Goal: Information Seeking & Learning: Learn about a topic

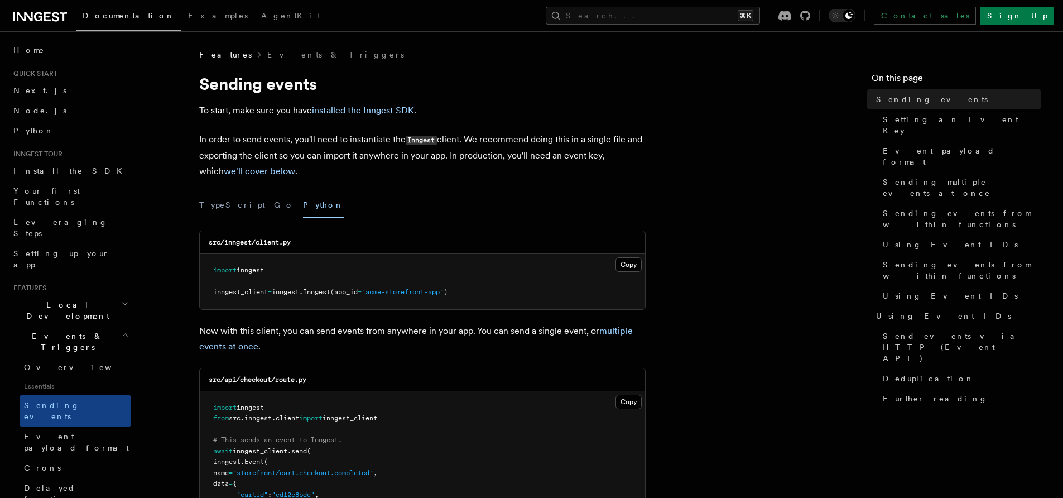
click at [51, 13] on icon at bounding box center [40, 16] width 54 height 13
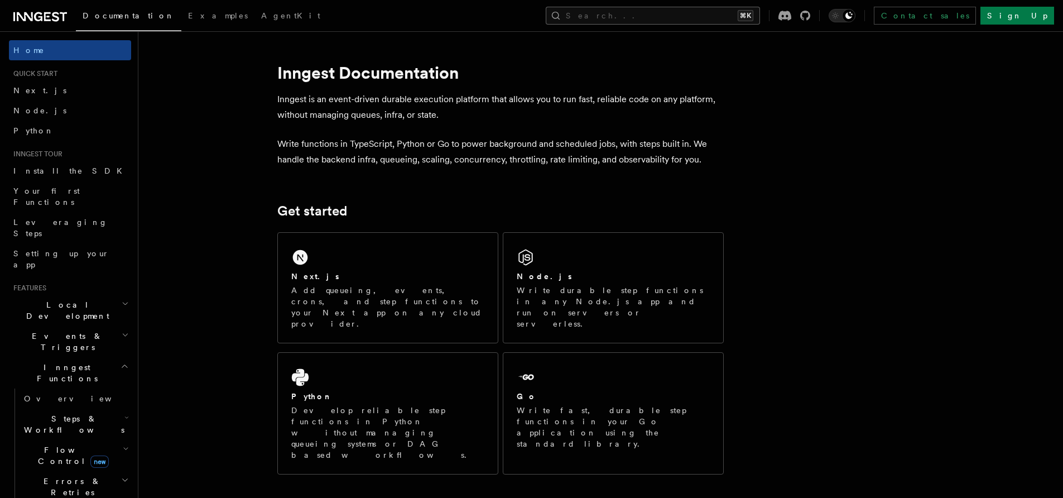
click at [668, 19] on button "Search... ⌘K" at bounding box center [653, 16] width 214 height 18
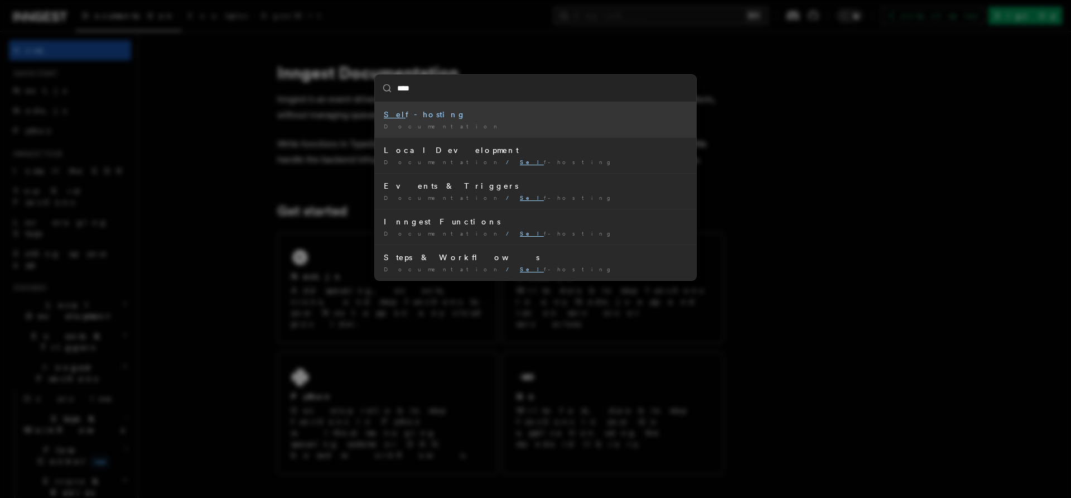
type input "****"
click at [422, 112] on div "Self -hosting" at bounding box center [536, 114] width 304 height 11
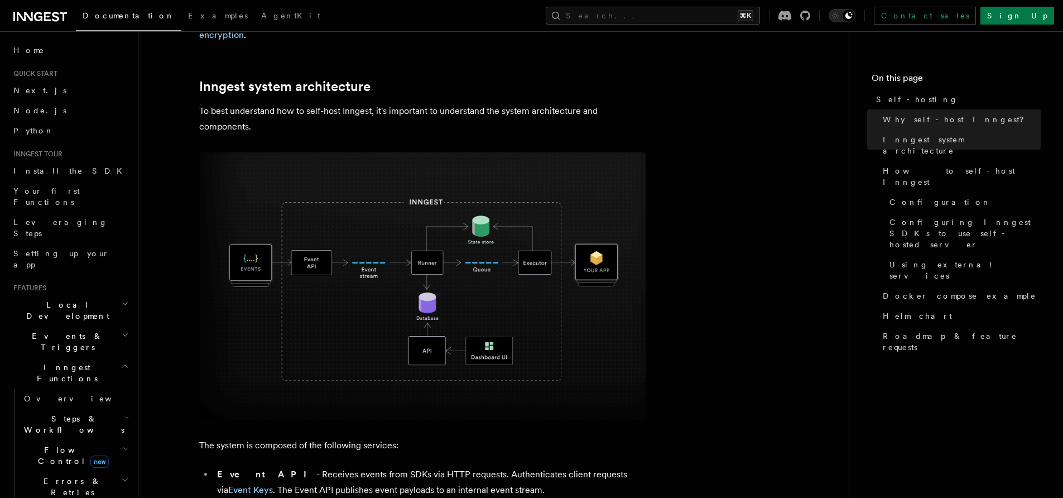
scroll to position [272, 0]
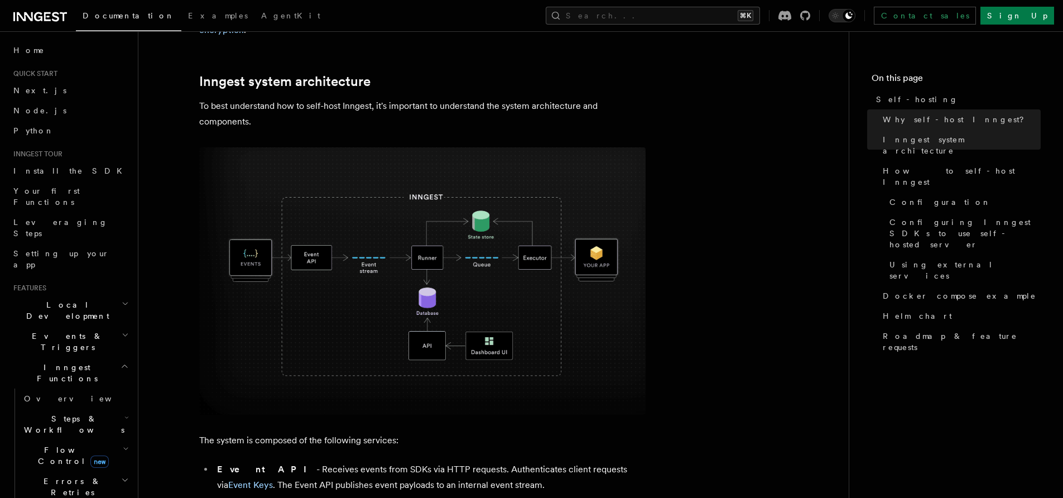
click at [398, 214] on img at bounding box center [422, 280] width 446 height 267
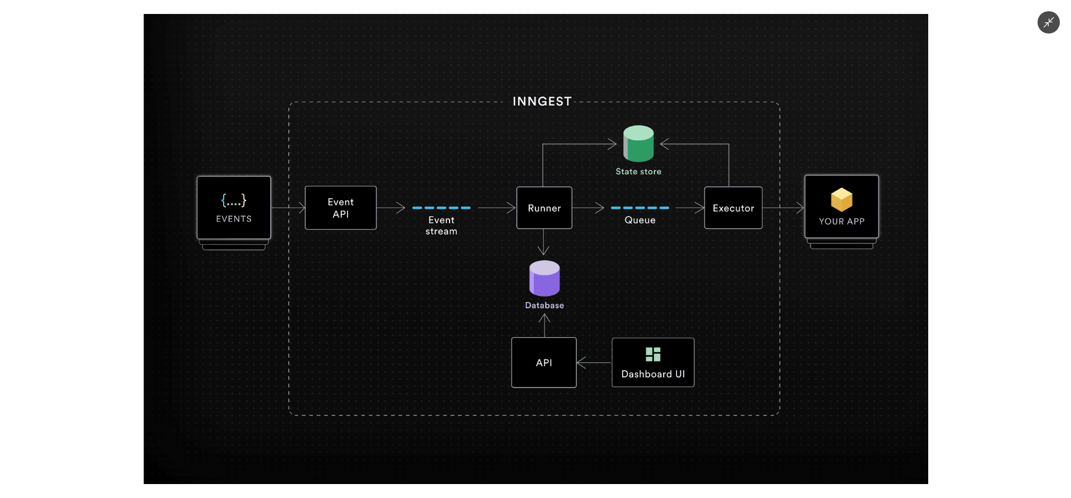
click at [116, 146] on div at bounding box center [535, 249] width 1071 height 498
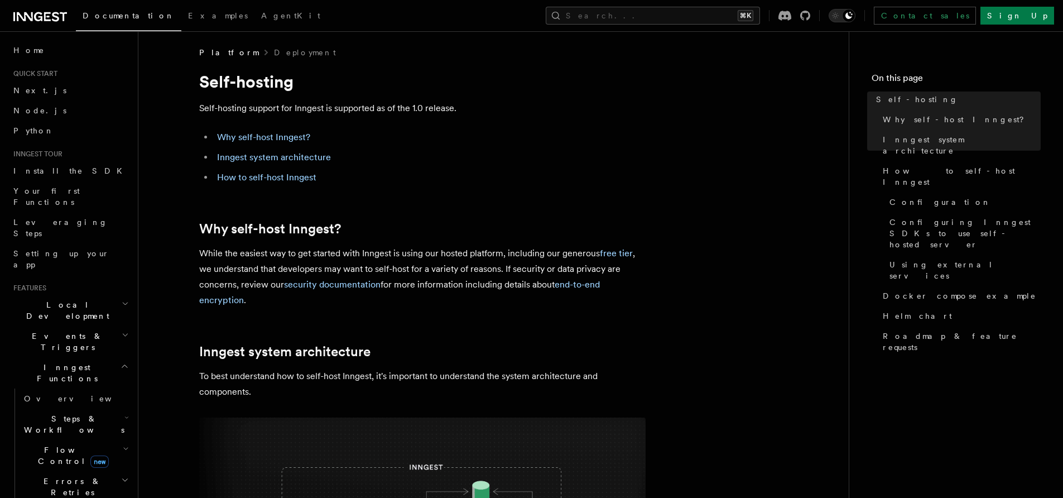
scroll to position [0, 0]
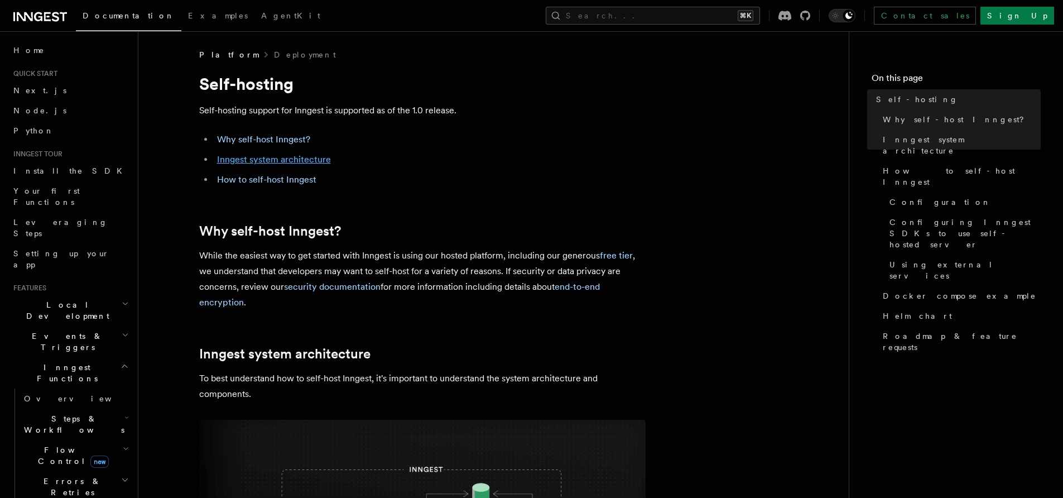
click at [270, 160] on link "Inngest system architecture" at bounding box center [274, 159] width 114 height 11
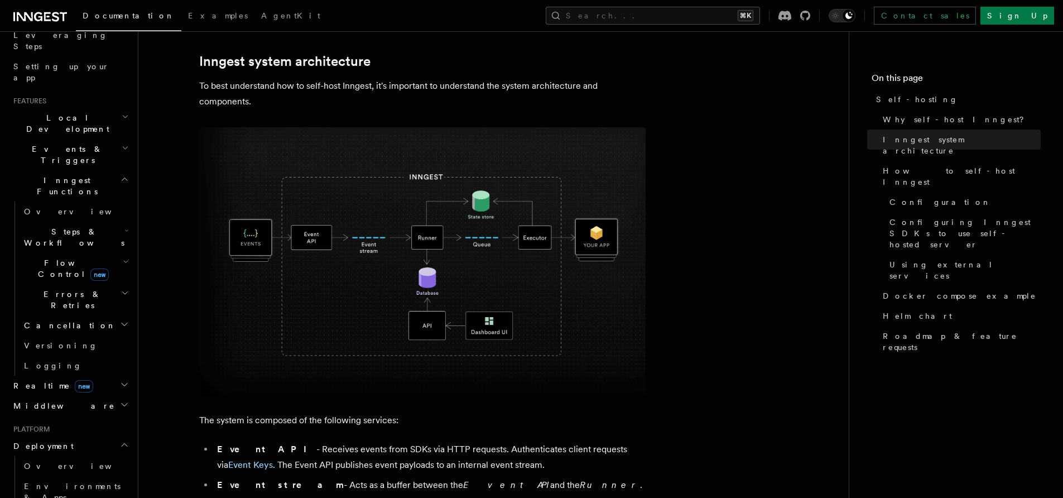
scroll to position [210, 0]
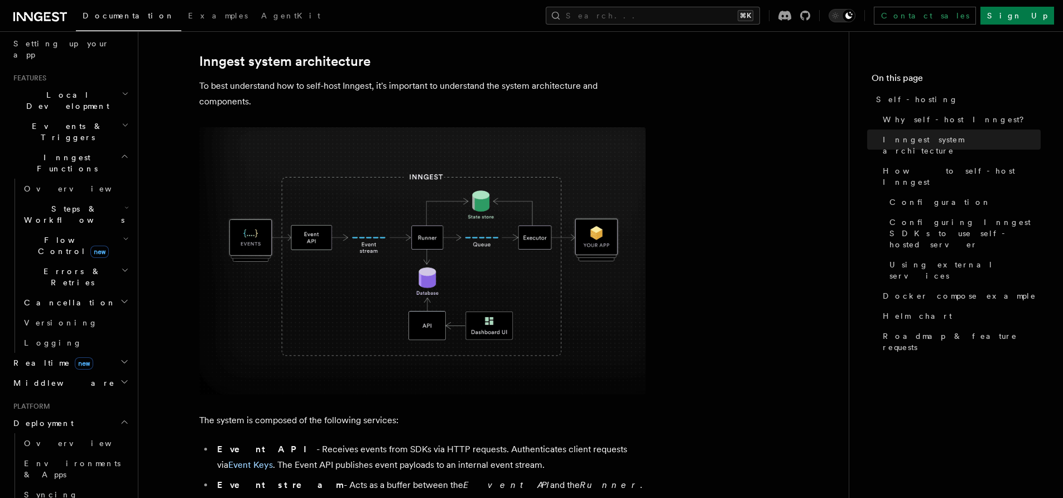
click at [22, 357] on span "Realtime new" at bounding box center [51, 362] width 84 height 11
click at [31, 378] on span "Overview" at bounding box center [81, 382] width 115 height 9
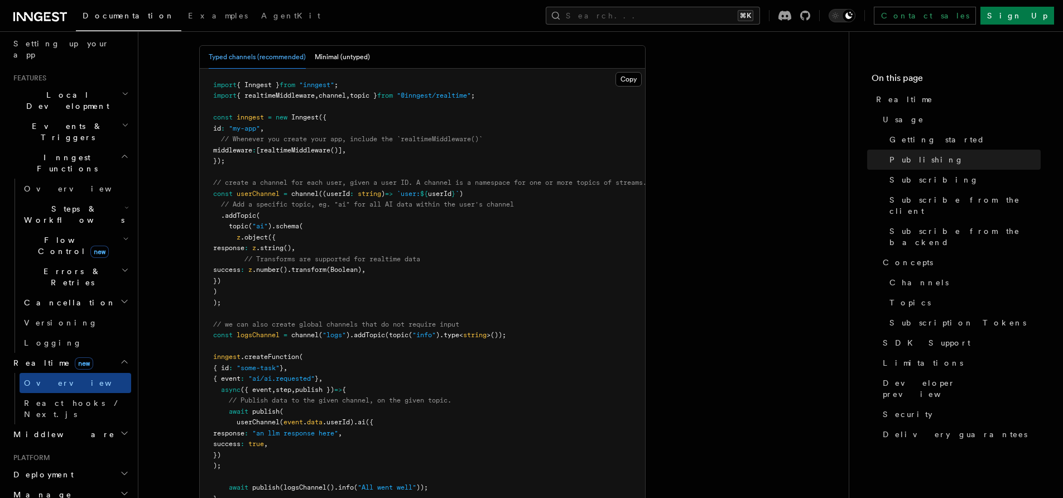
scroll to position [766, 0]
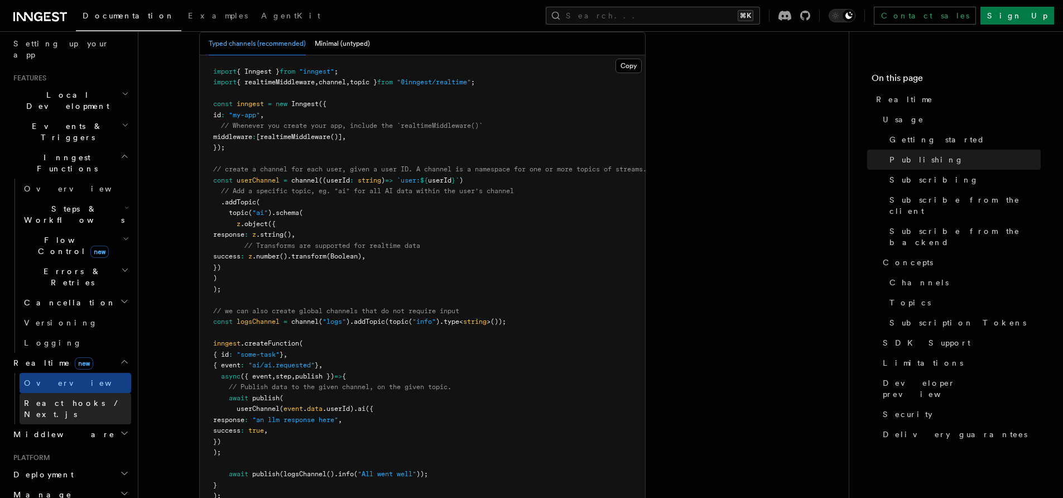
click at [54, 398] on span "React hooks / Next.js" at bounding box center [73, 408] width 99 height 20
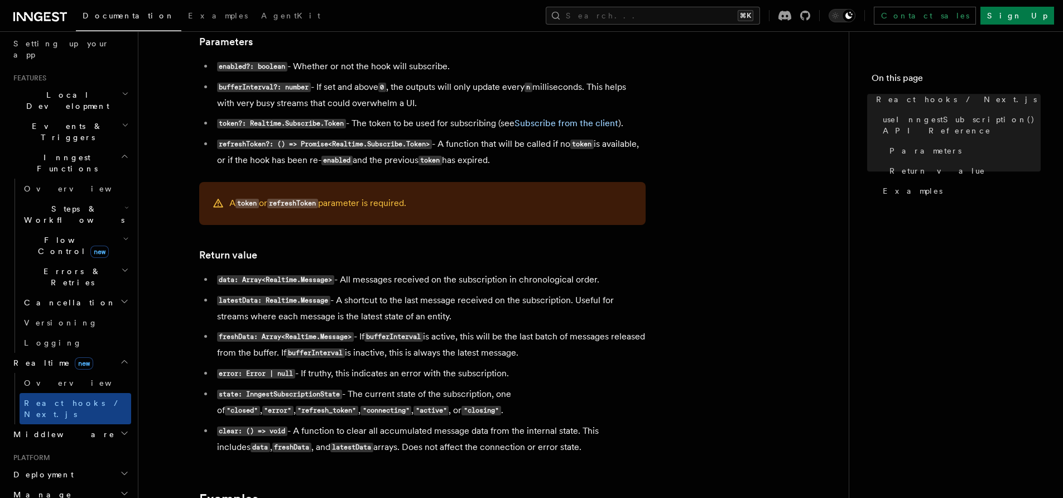
scroll to position [818, 0]
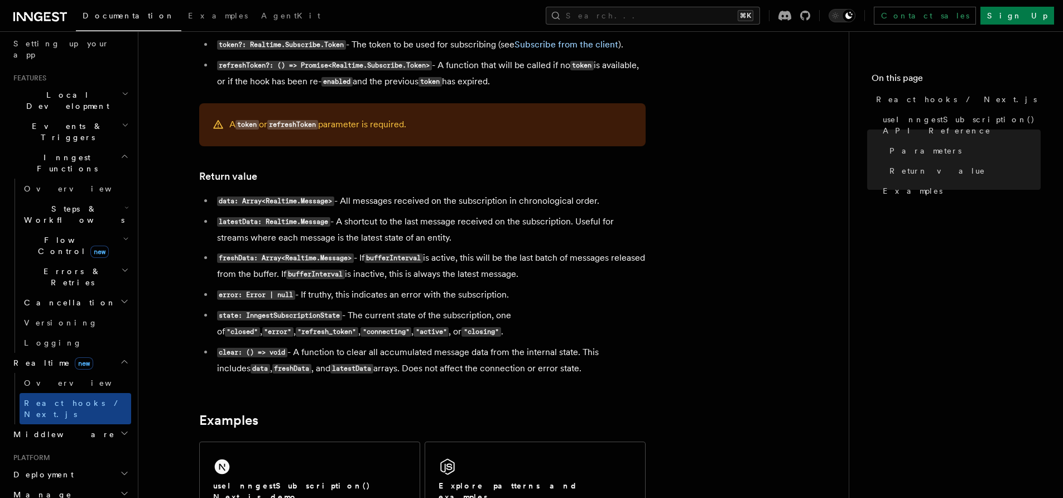
click at [73, 424] on h2 "Middleware" at bounding box center [70, 434] width 122 height 20
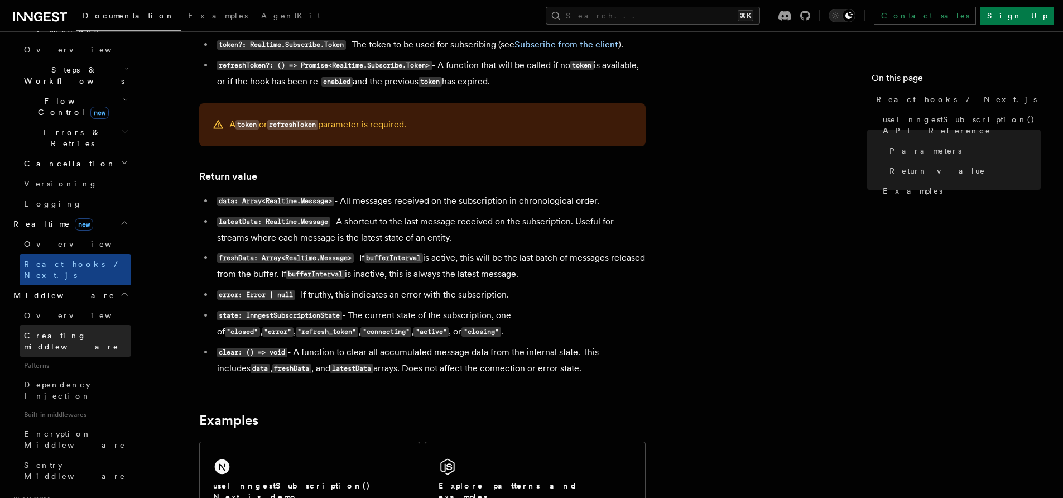
scroll to position [372, 0]
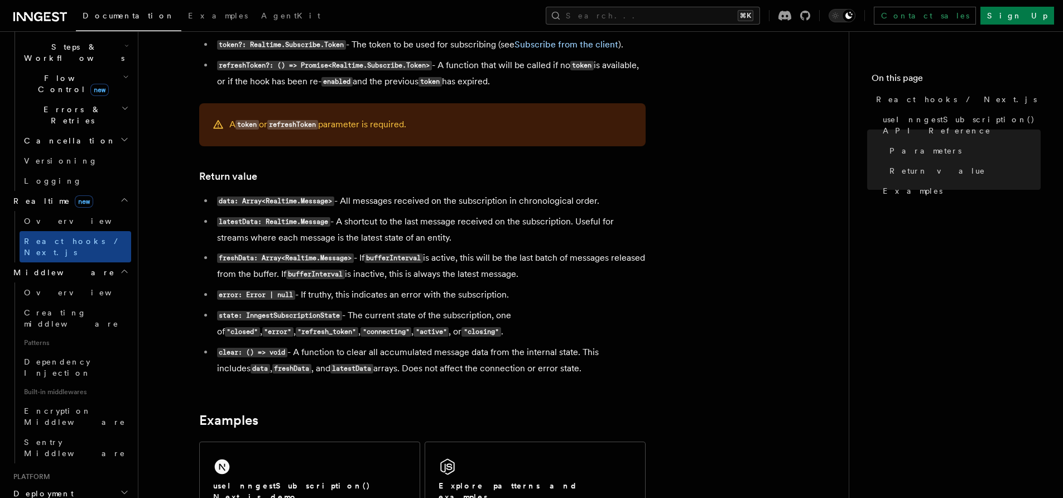
click at [60, 483] on h2 "Deployment" at bounding box center [70, 493] width 122 height 20
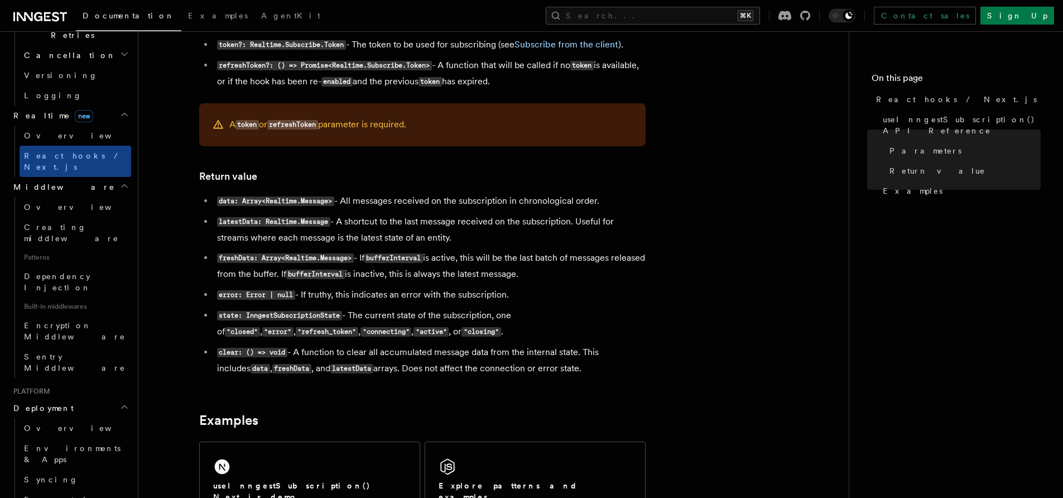
scroll to position [526, 0]
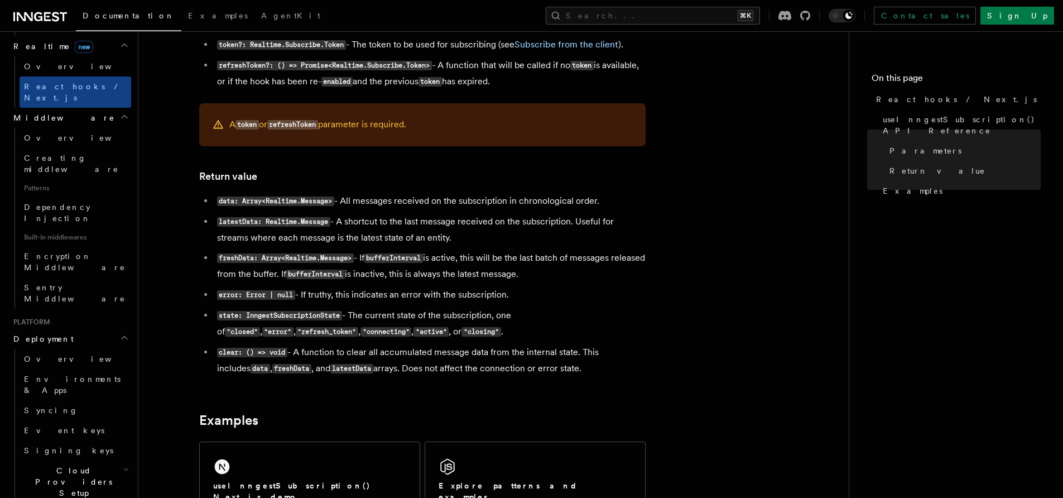
click at [73, 465] on span "Cloud Providers Setup" at bounding box center [72, 481] width 104 height 33
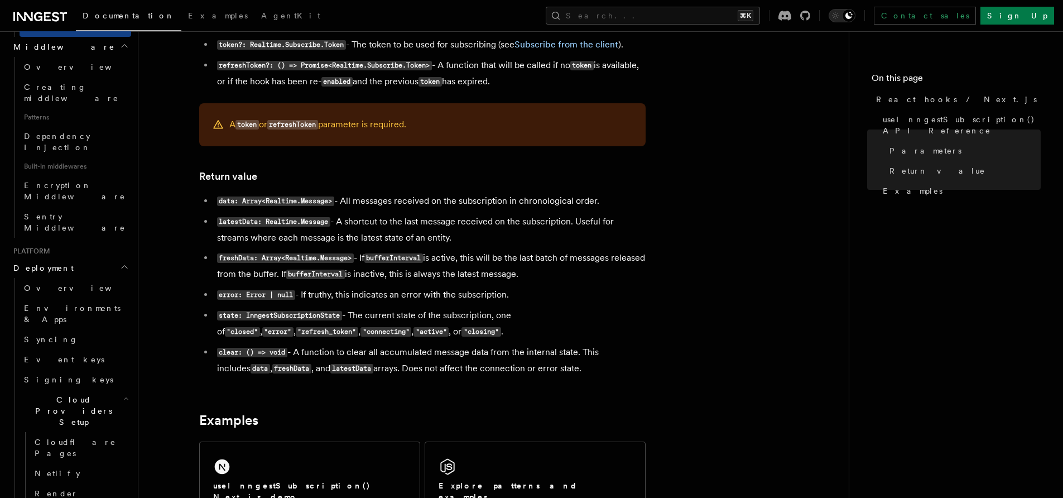
scroll to position [610, 0]
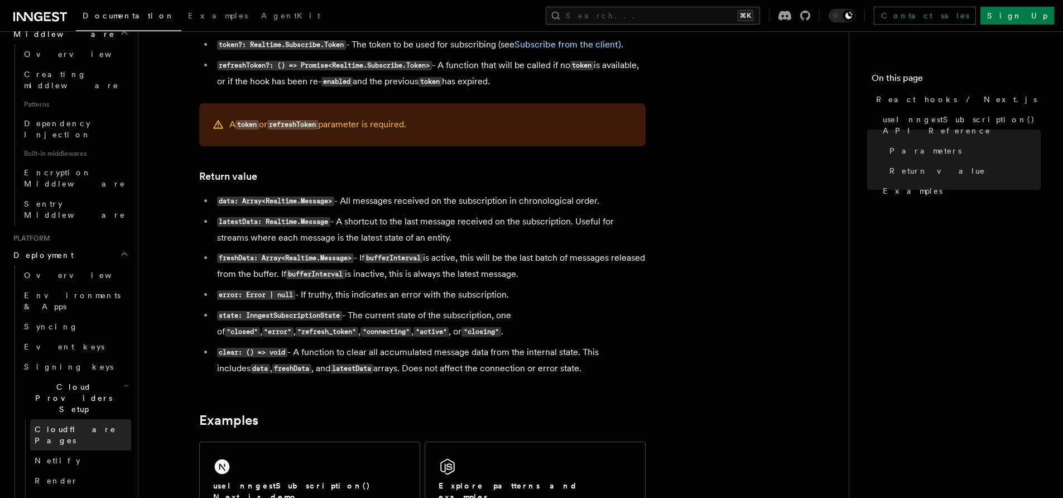
click at [61, 419] on link "Cloudflare Pages" at bounding box center [80, 434] width 101 height 31
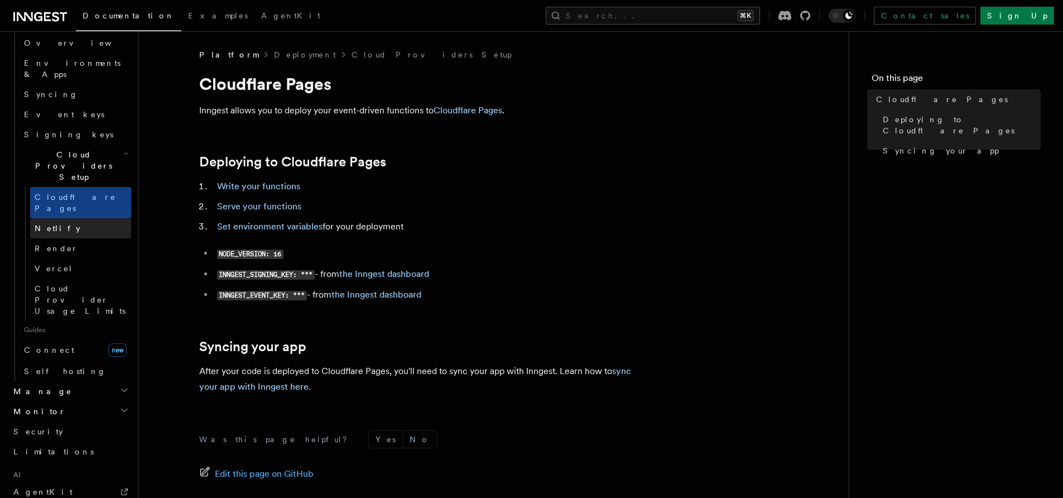
click at [61, 218] on link "Netlify" at bounding box center [80, 228] width 101 height 20
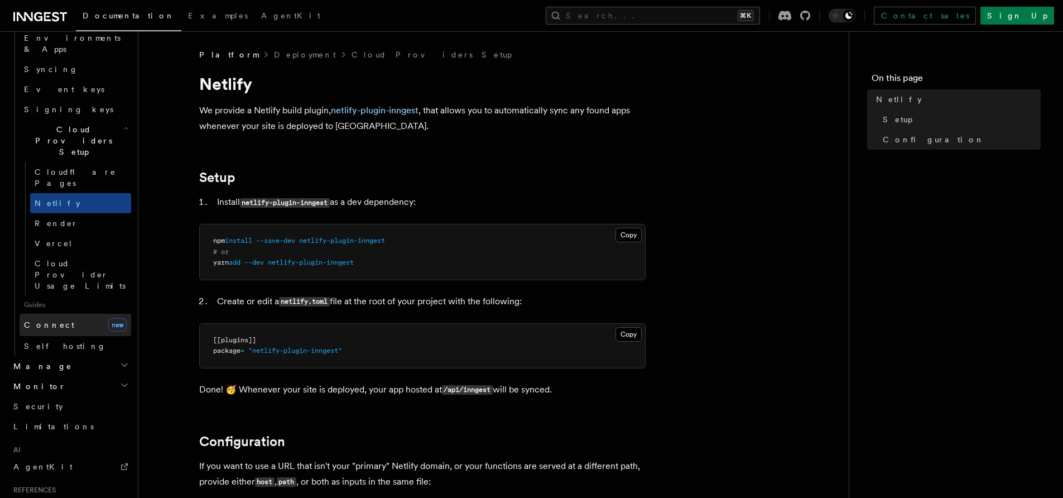
scroll to position [657, 0]
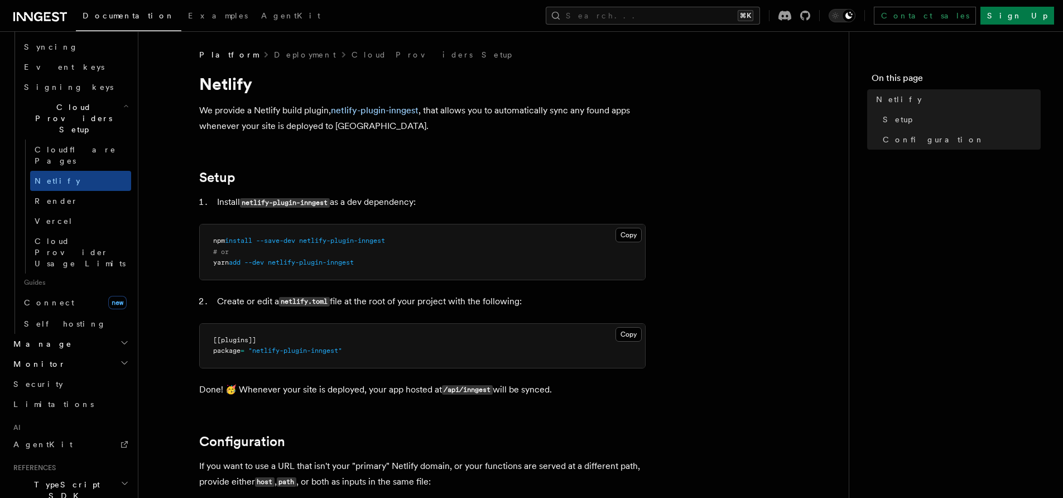
click at [38, 338] on span "Manage" at bounding box center [40, 343] width 63 height 11
click at [47, 488] on h2 "Monitor" at bounding box center [70, 498] width 122 height 20
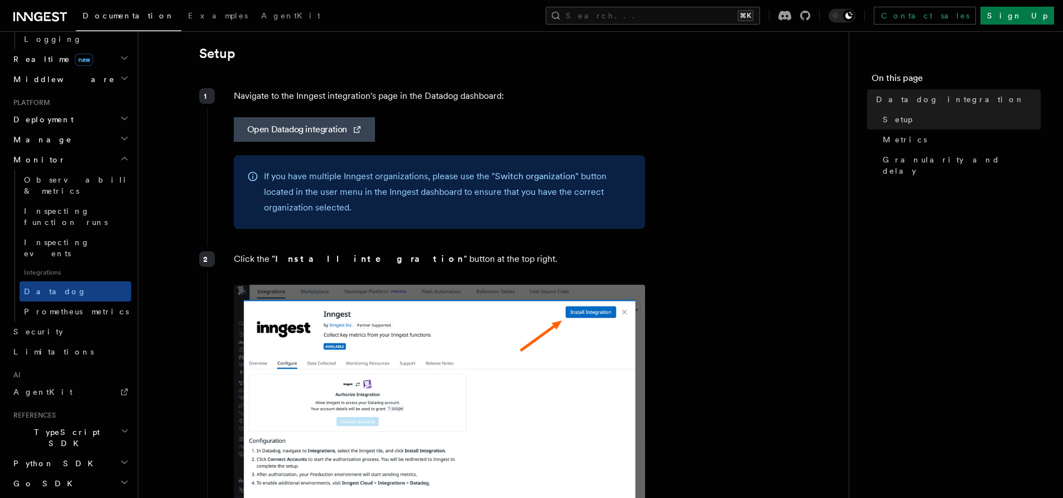
scroll to position [489, 0]
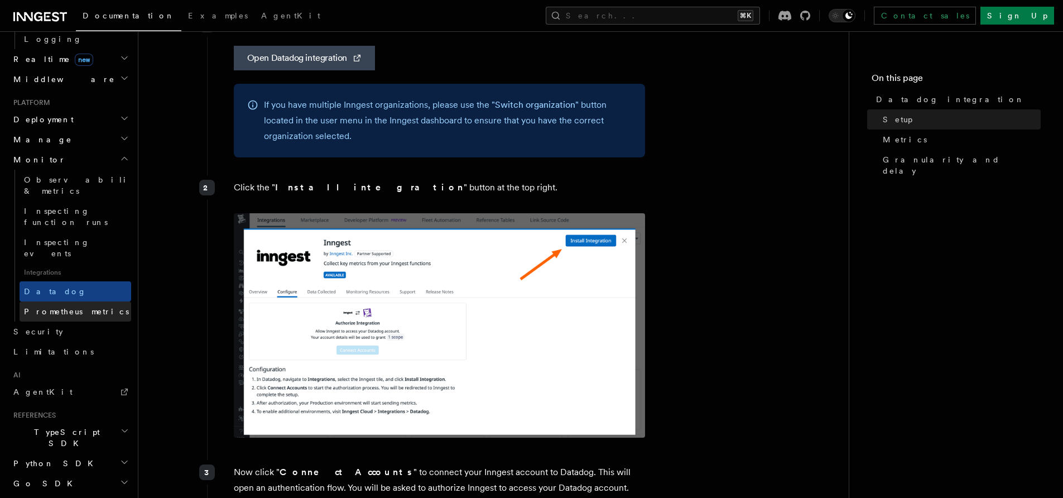
click at [47, 307] on span "Prometheus metrics" at bounding box center [76, 311] width 105 height 9
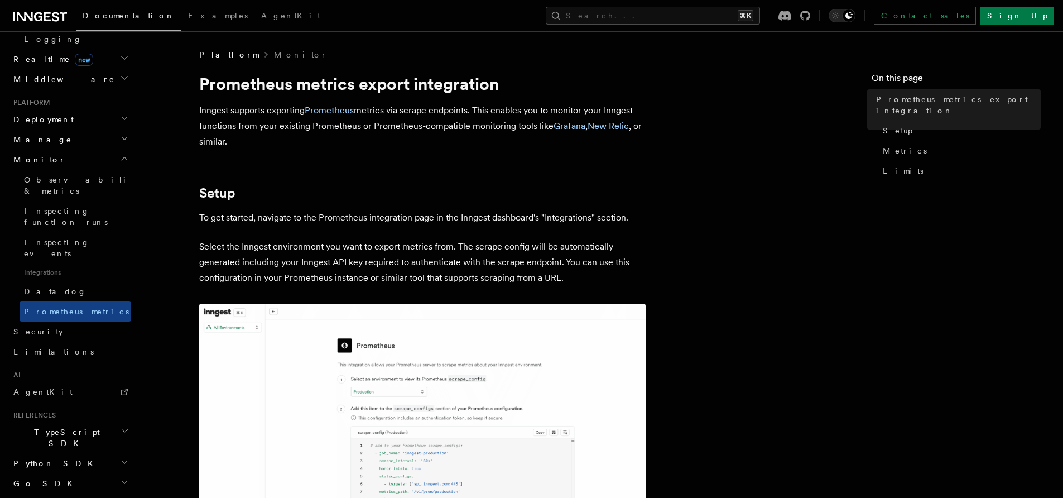
click at [47, 458] on span "Python SDK" at bounding box center [54, 463] width 91 height 11
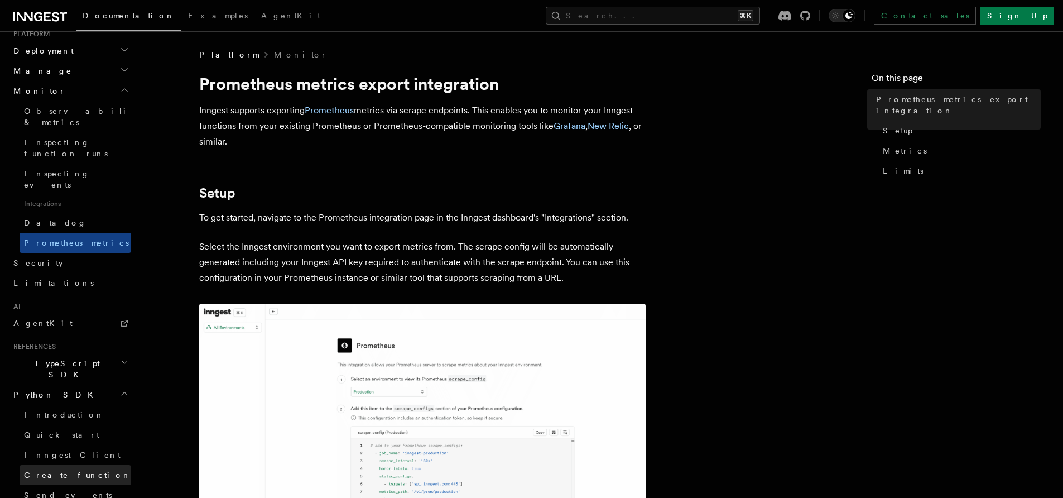
scroll to position [582, 0]
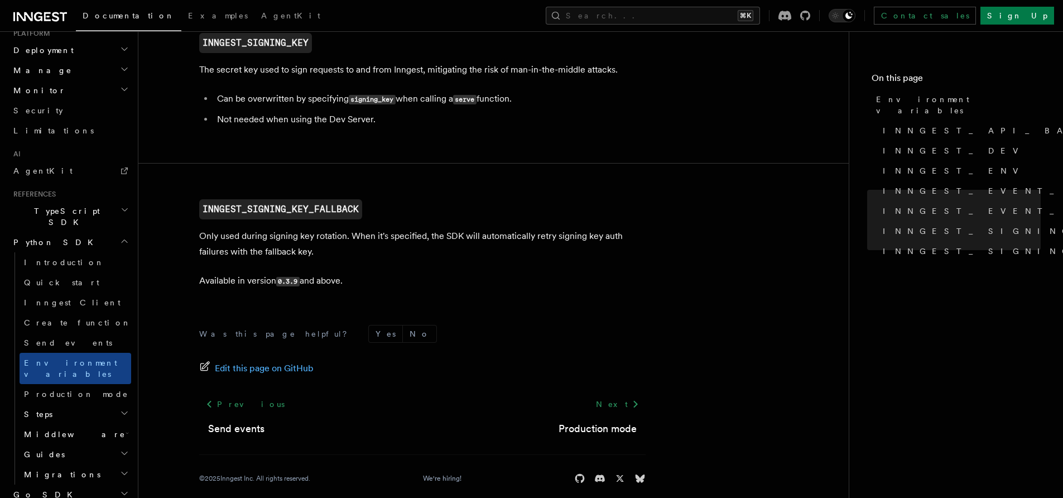
scroll to position [1207, 0]
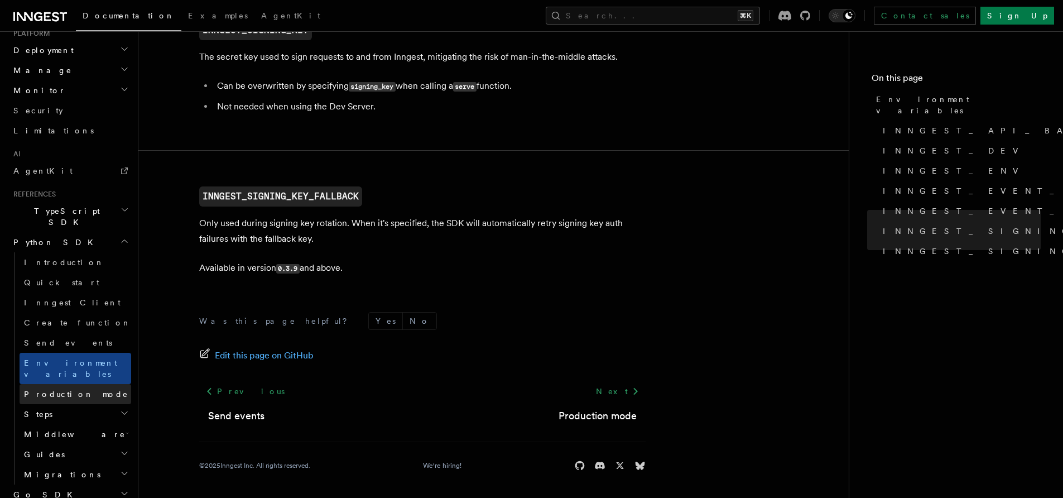
click at [45, 389] on span "Production mode" at bounding box center [76, 393] width 104 height 9
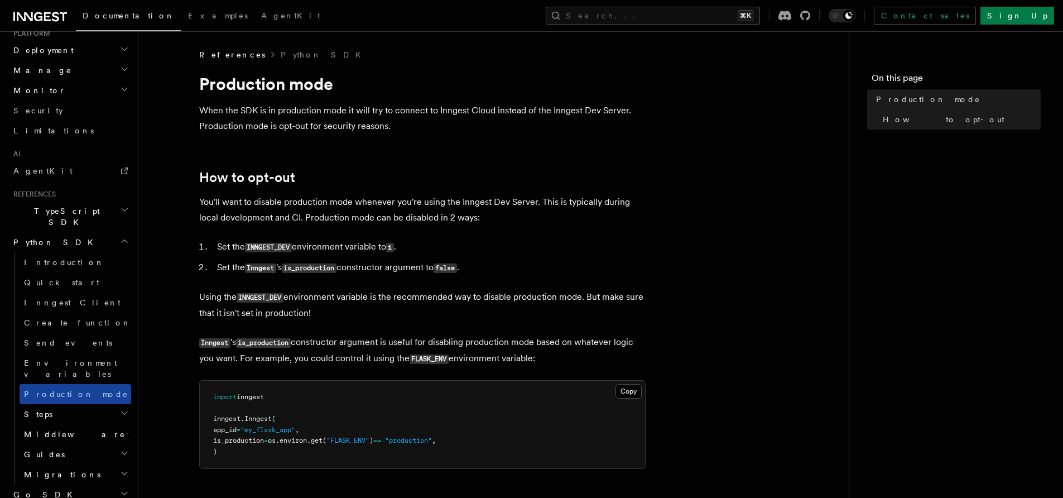
click at [76, 389] on span "Production mode" at bounding box center [76, 393] width 104 height 9
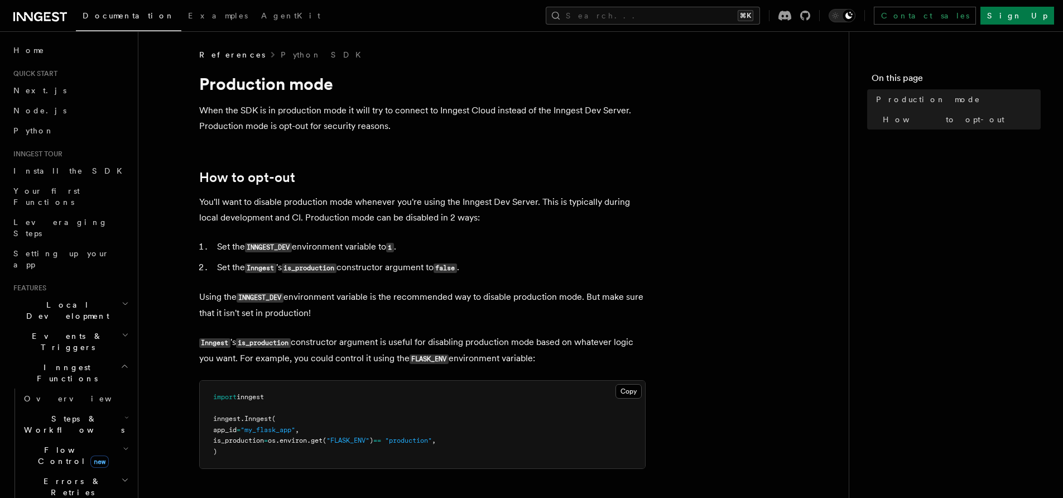
click at [37, 299] on span "Local Development" at bounding box center [65, 310] width 113 height 22
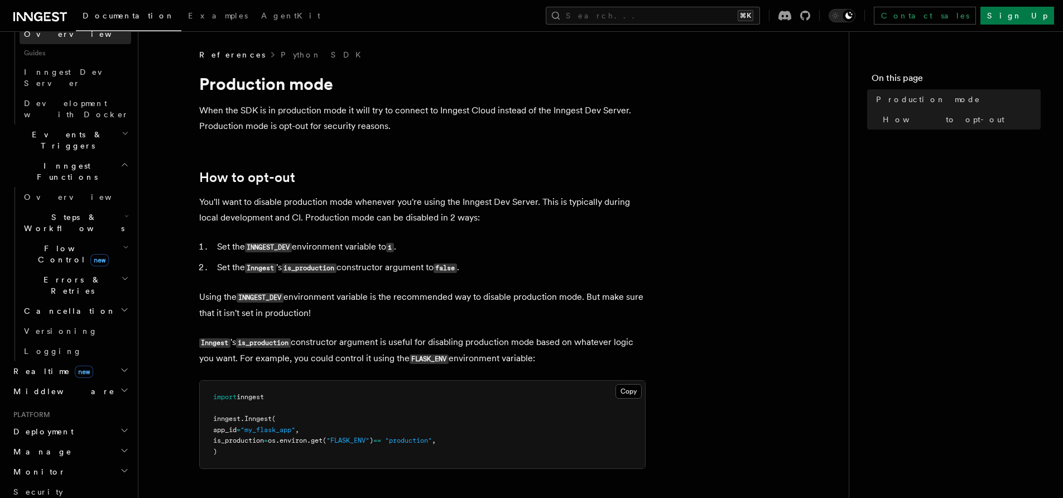
scroll to position [522, 0]
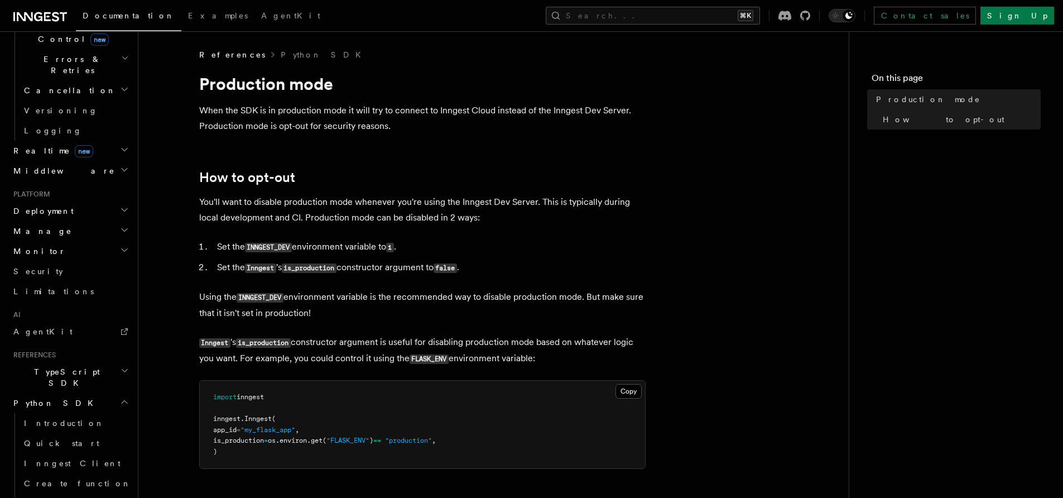
click at [82, 393] on h2 "Python SDK" at bounding box center [70, 403] width 122 height 20
